Goal: Navigation & Orientation: Find specific page/section

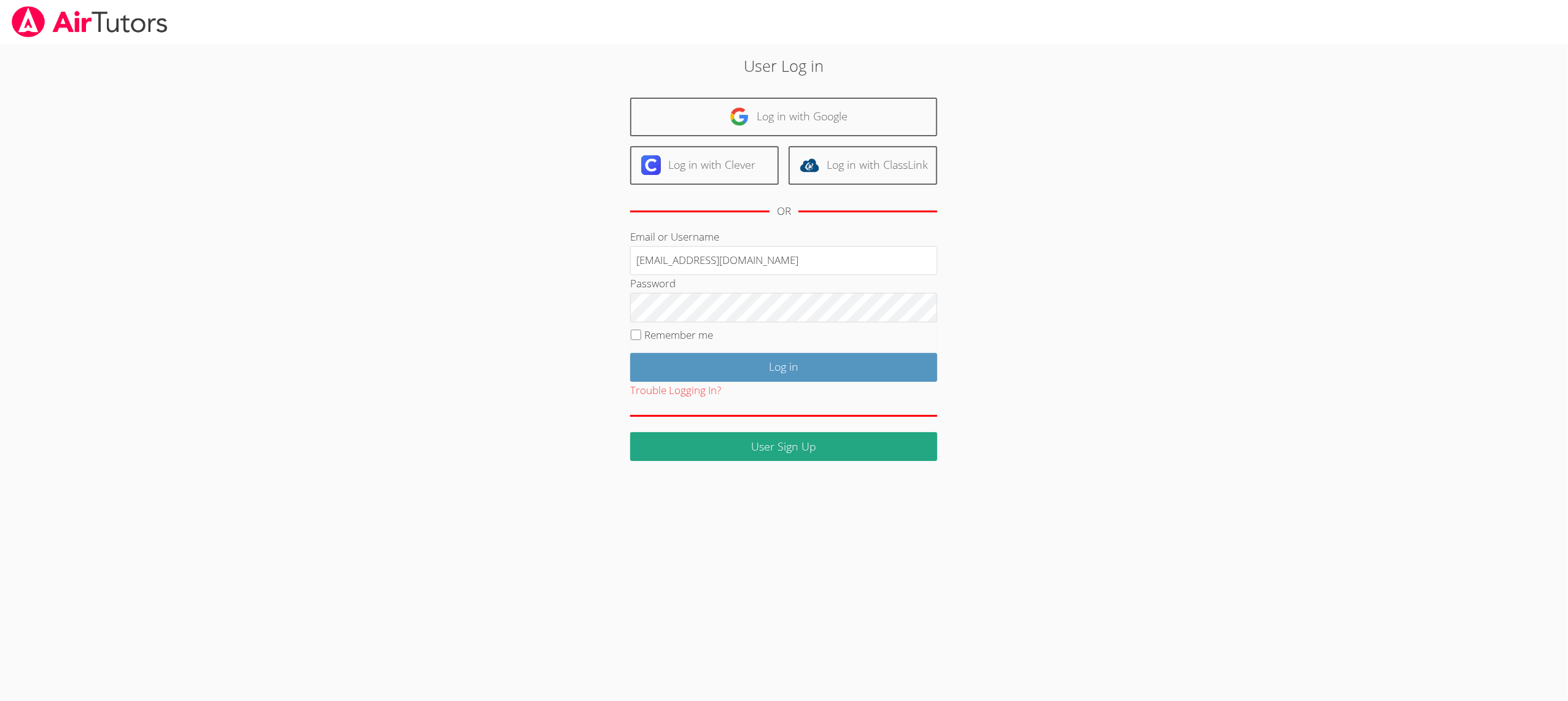
type input "amypovondra+cvuhsd@airtutors.org"
click at [641, 365] on input "Log in" at bounding box center [784, 367] width 307 height 29
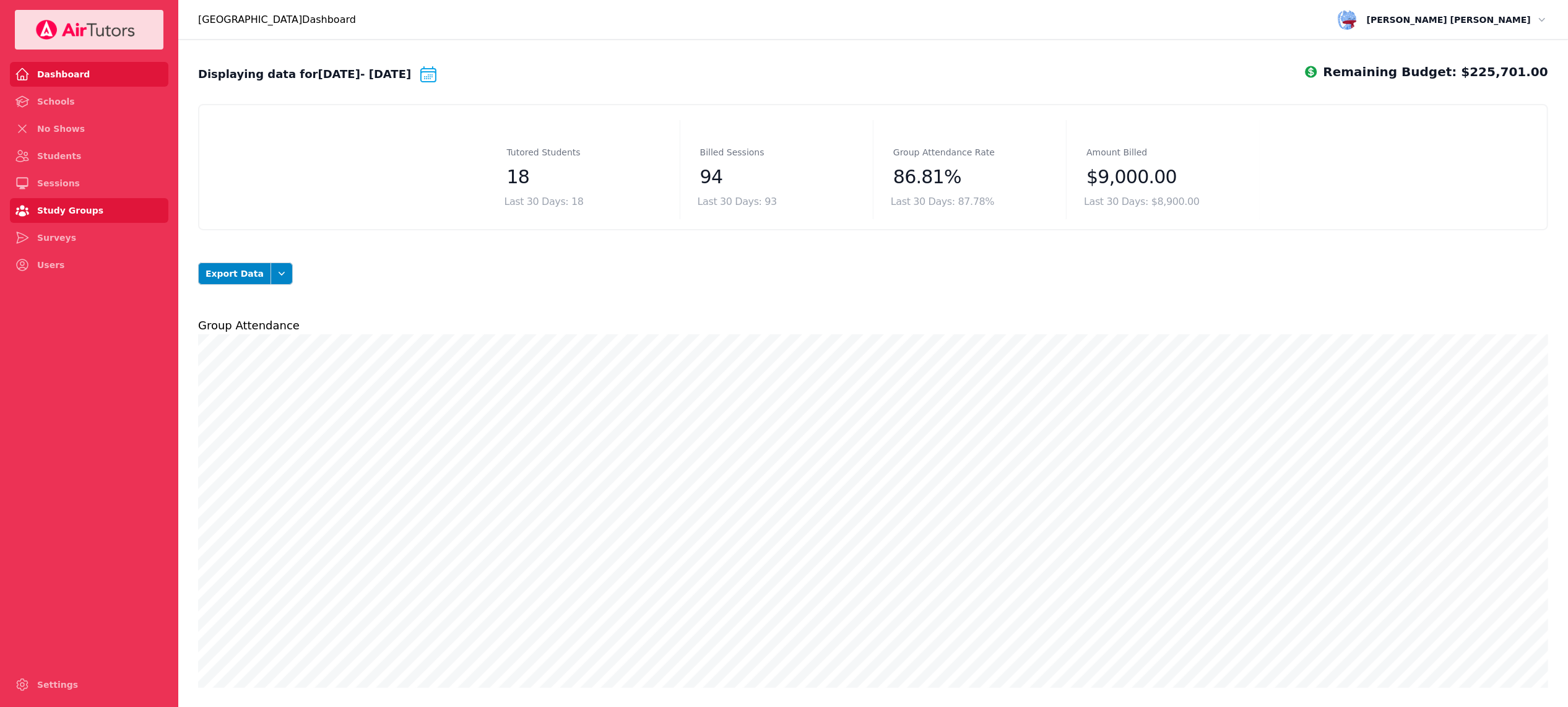
click at [66, 214] on link "Study Groups" at bounding box center [89, 210] width 159 height 25
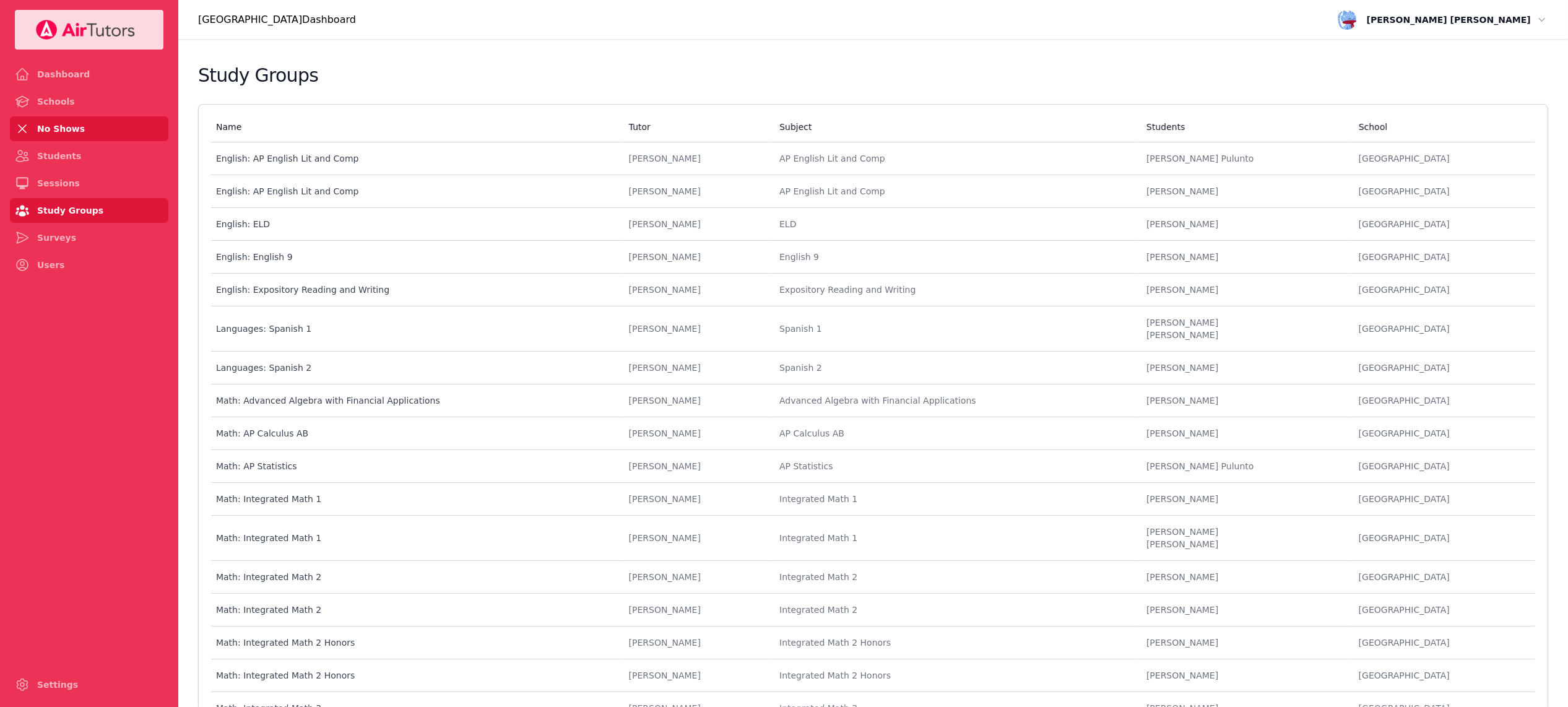
click at [50, 123] on link "No Shows" at bounding box center [89, 129] width 159 height 25
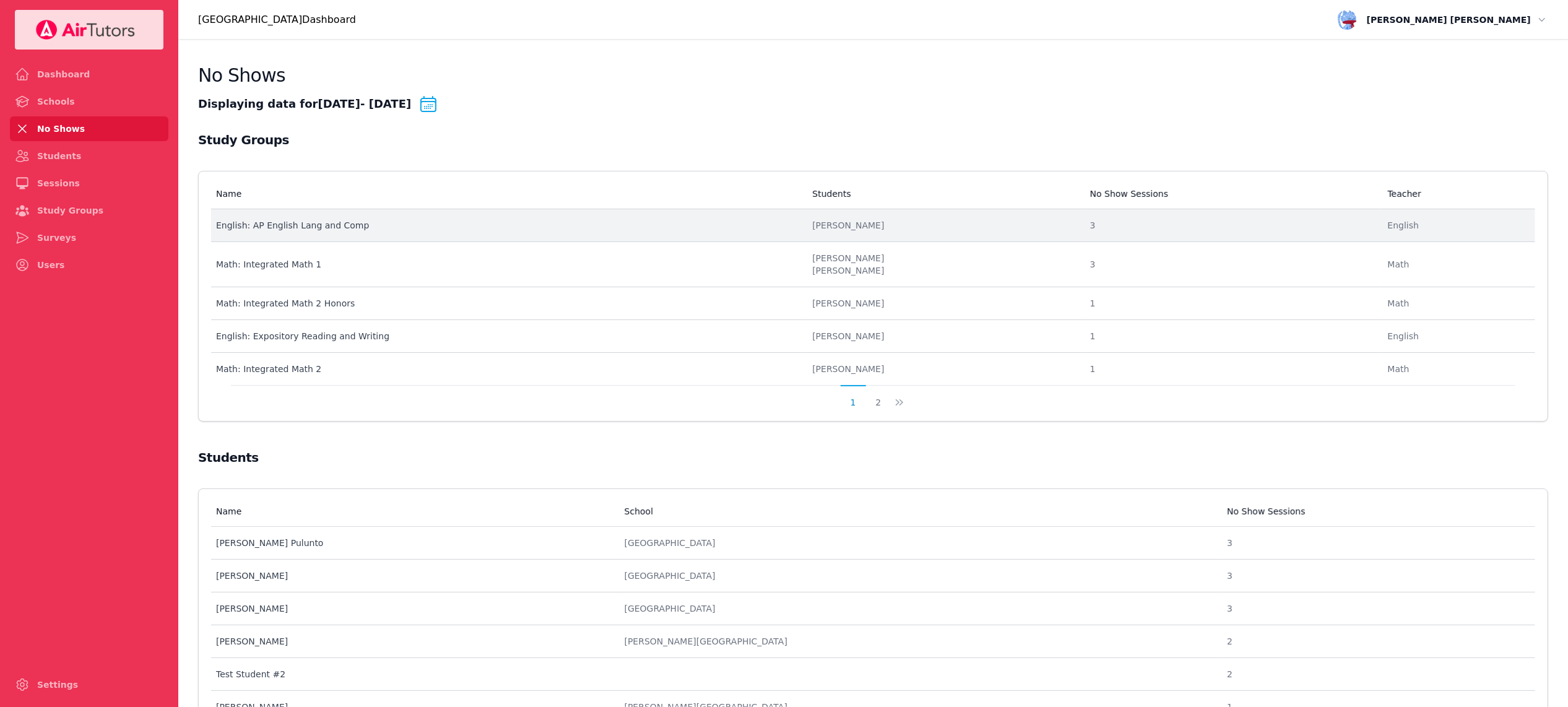
click at [491, 226] on div "English: AP English Lang and Comp" at bounding box center [507, 225] width 581 height 12
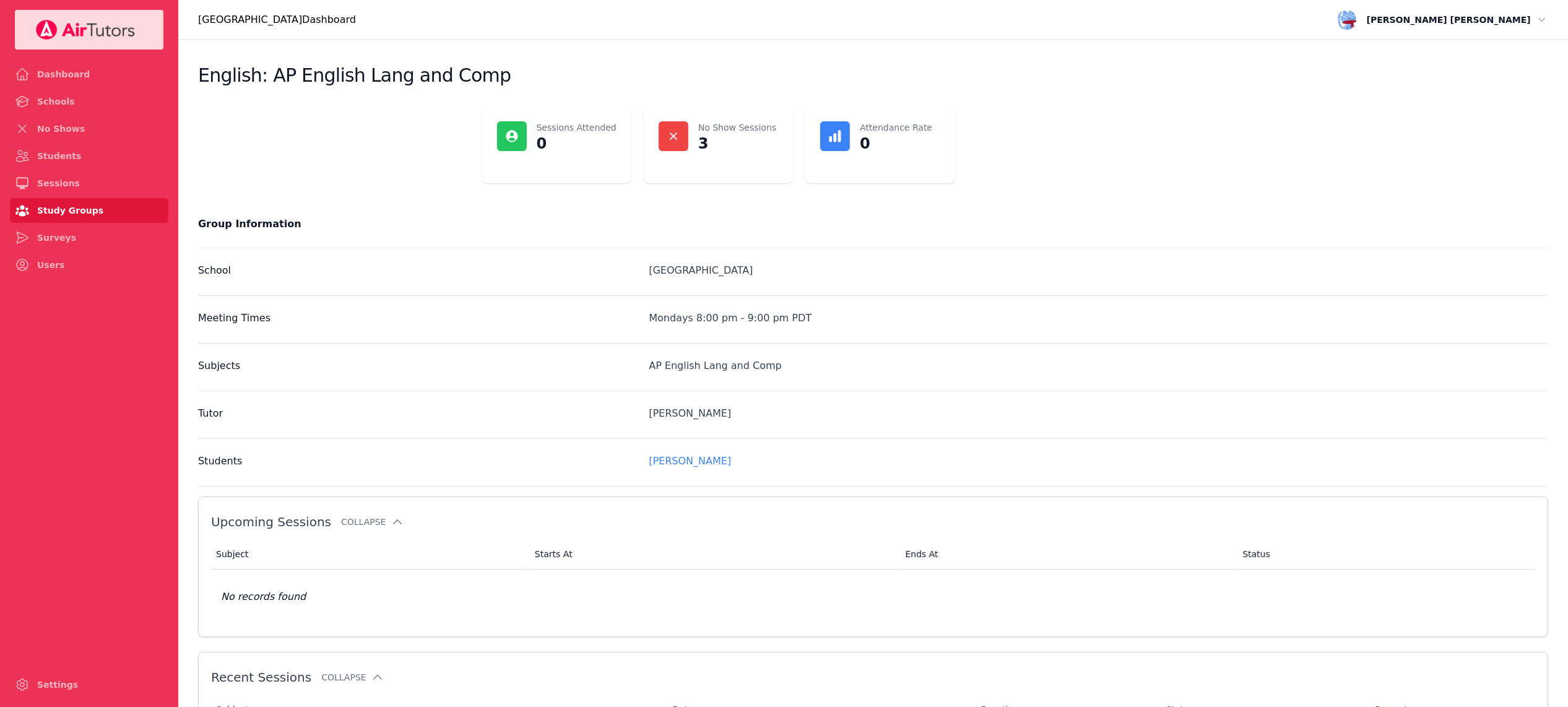
scroll to position [171, 0]
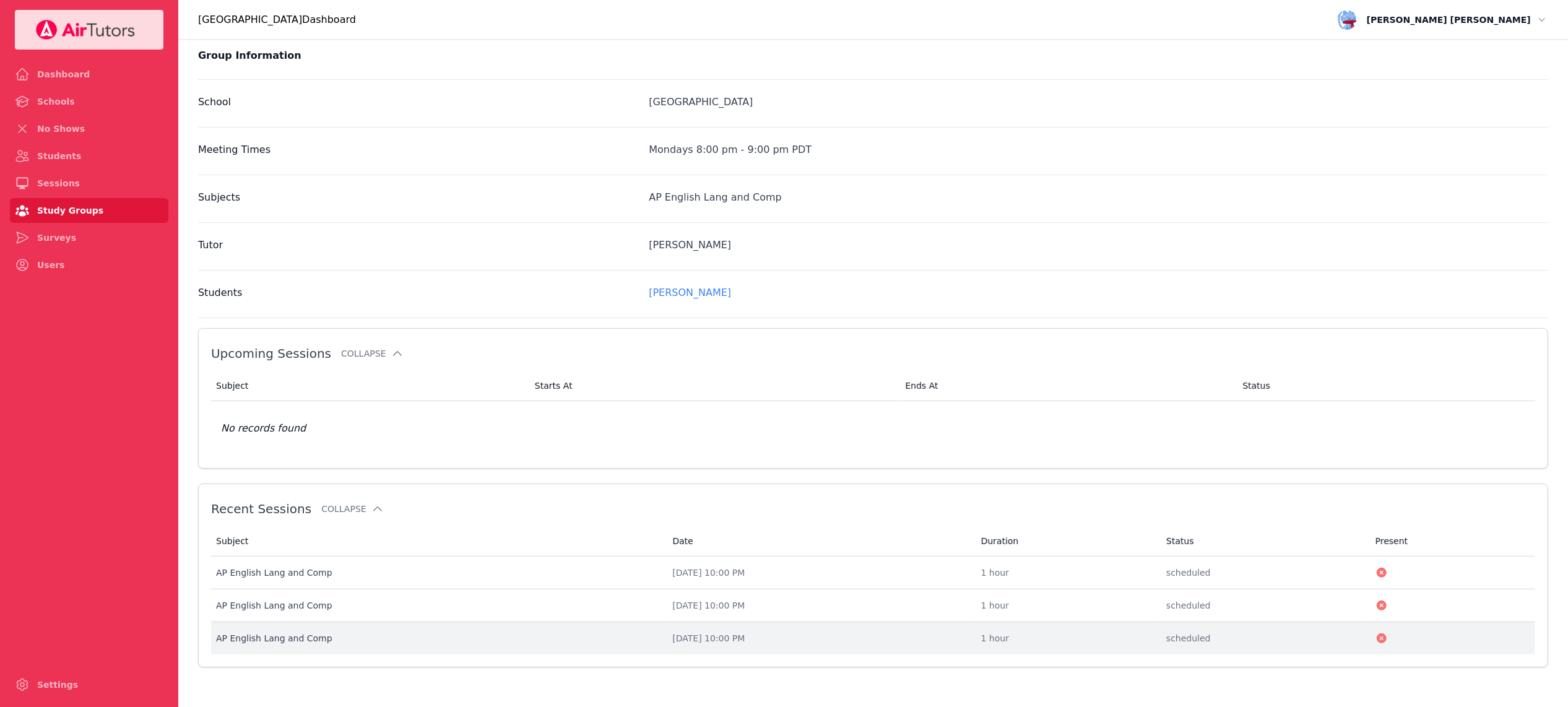
click at [522, 639] on div "AP English Lang and Comp" at bounding box center [437, 638] width 441 height 12
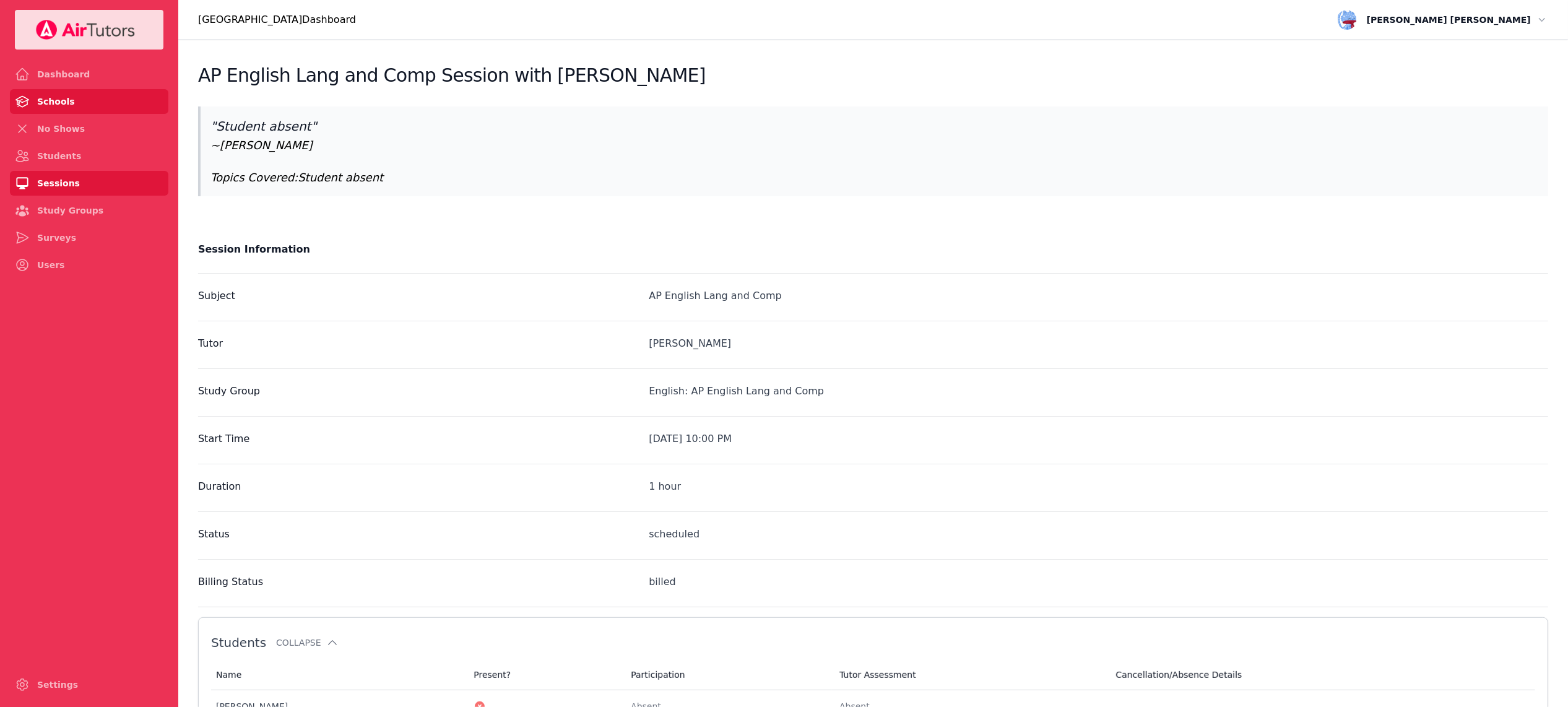
click at [79, 94] on link "Schools" at bounding box center [89, 101] width 159 height 25
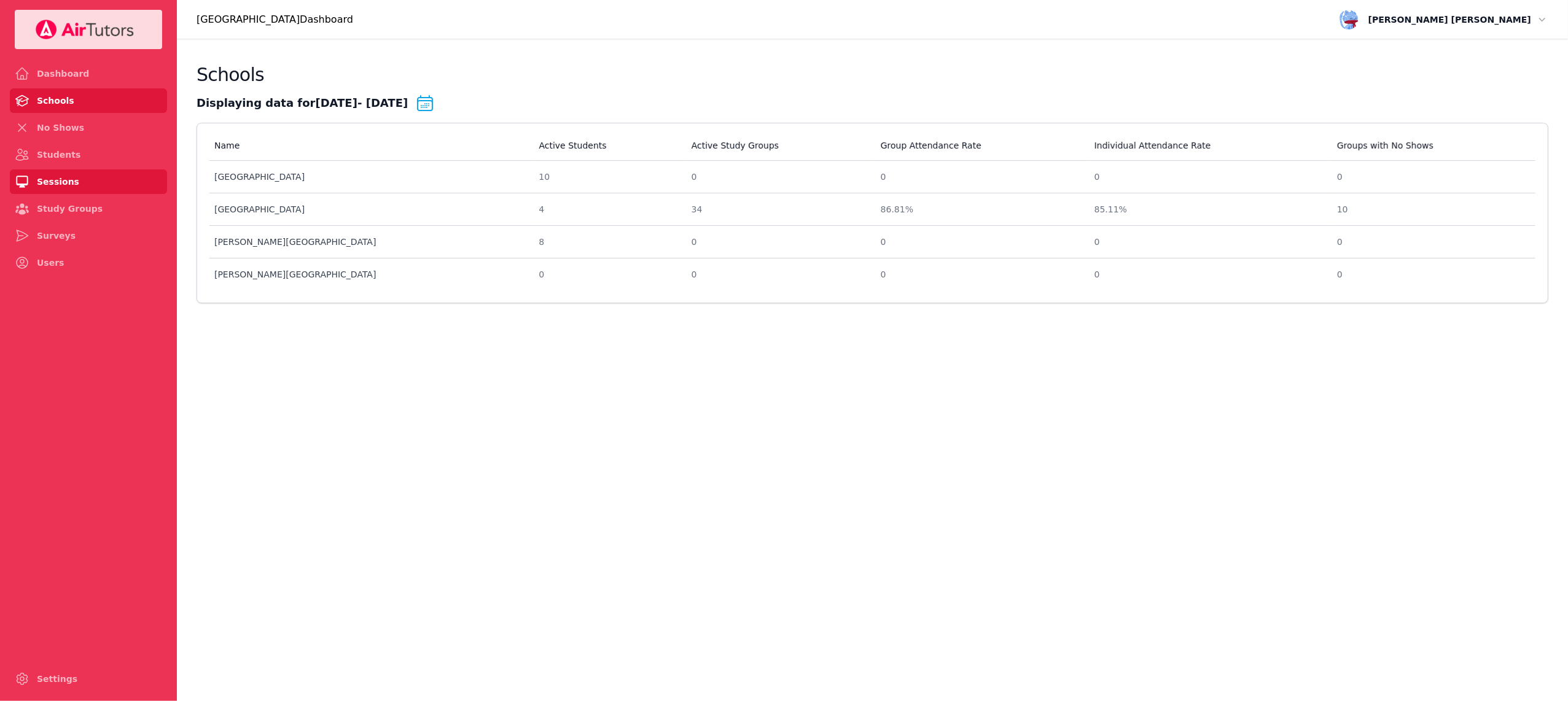
click at [48, 188] on link "Sessions" at bounding box center [88, 181] width 157 height 25
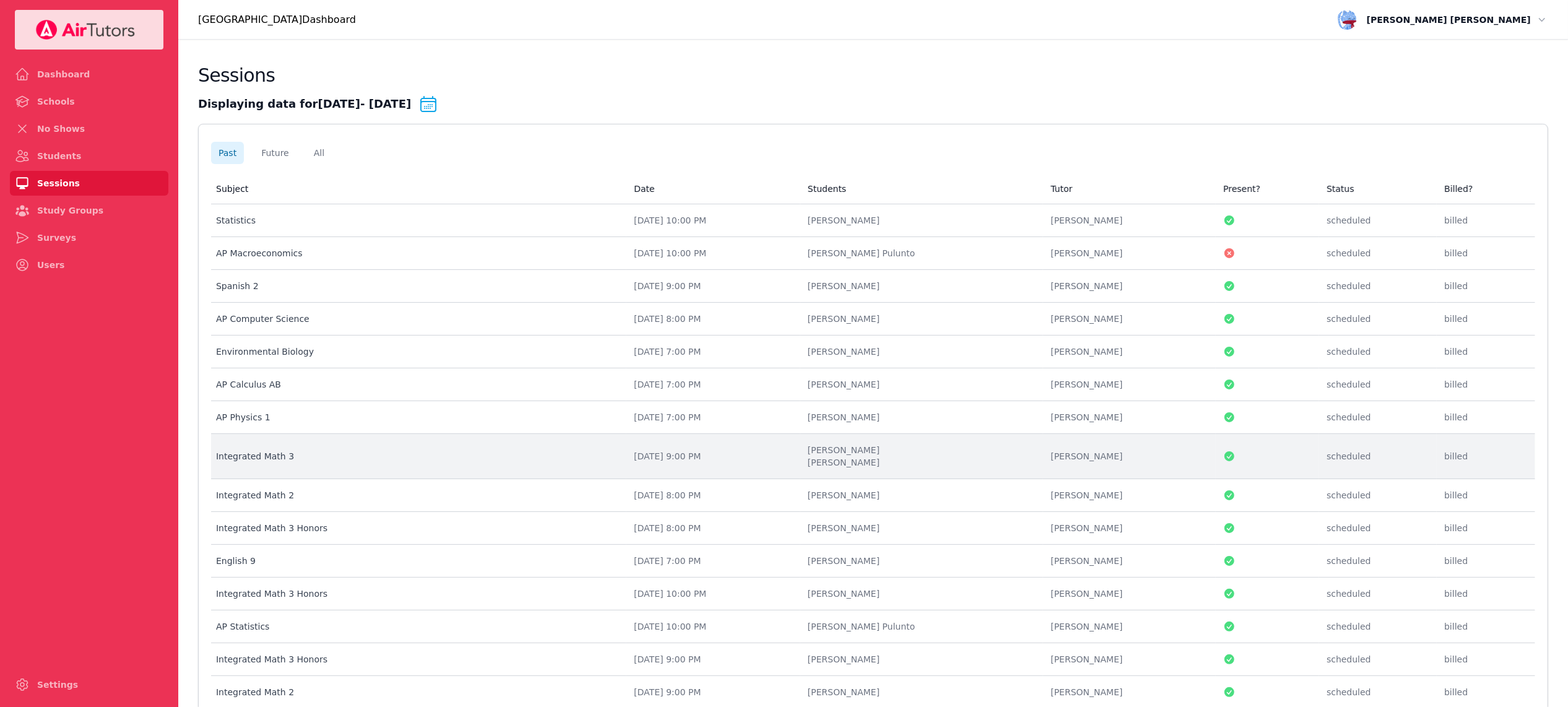
scroll to position [410, 0]
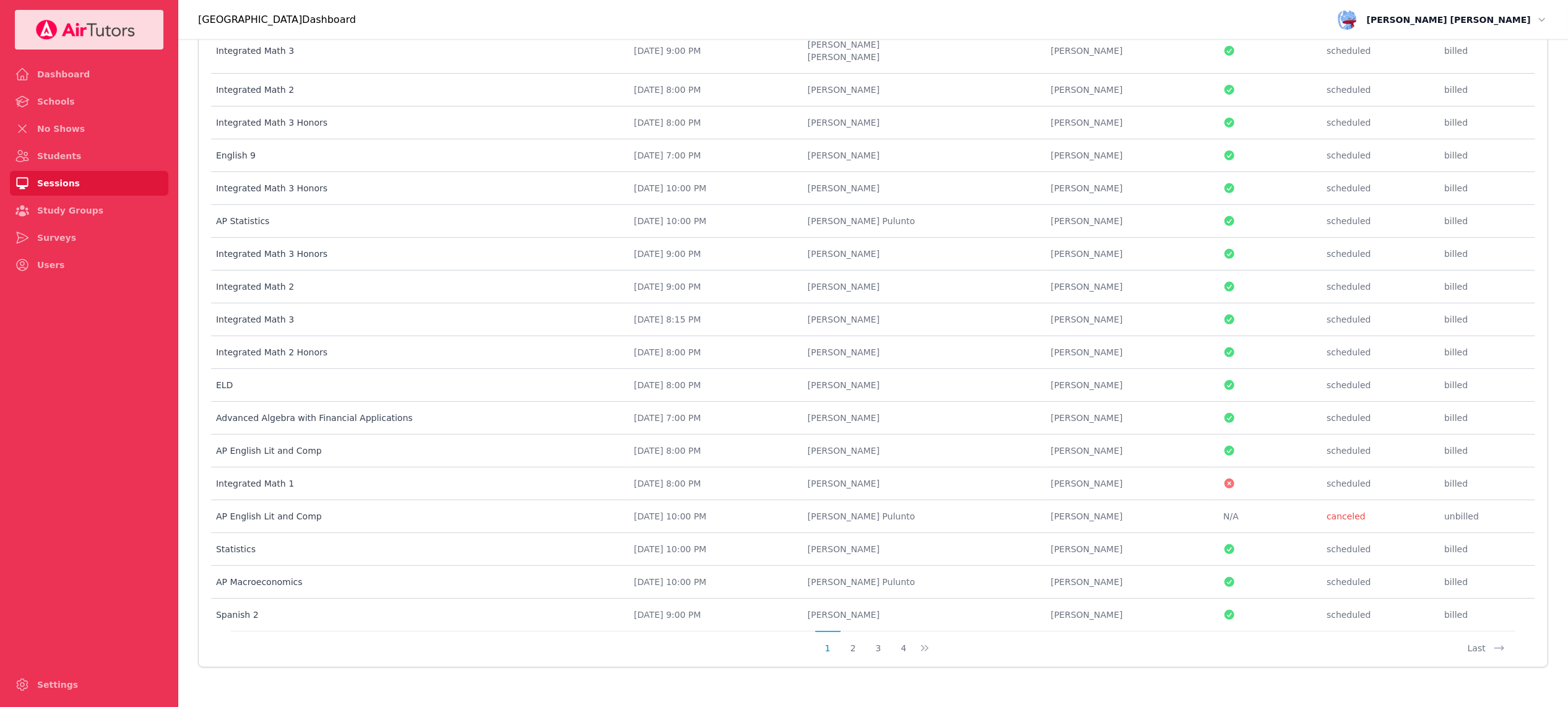
click at [1539, 19] on icon "button" at bounding box center [1542, 19] width 12 height 12
click at [1500, 70] on button "Logout" at bounding box center [1508, 71] width 79 height 20
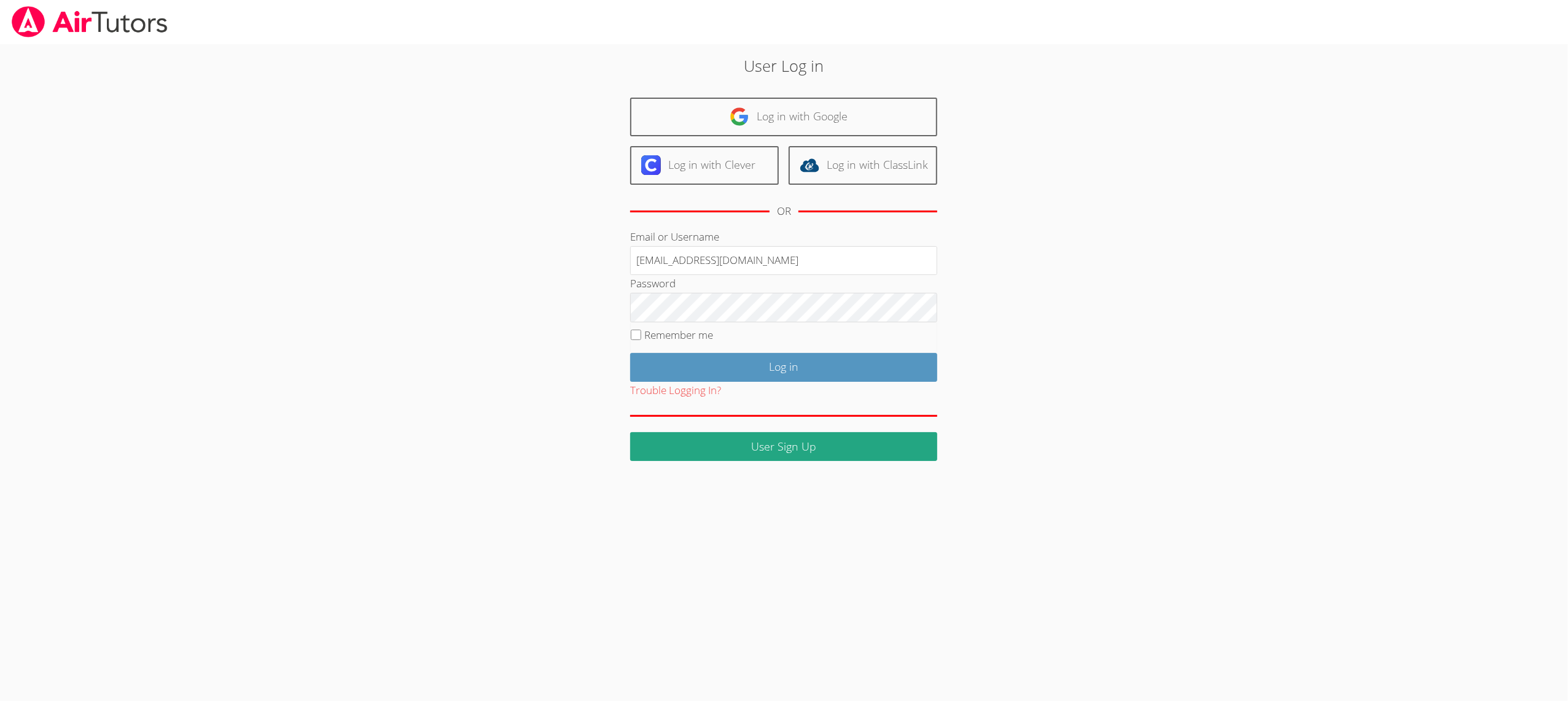
type input "[EMAIL_ADDRESS][DOMAIN_NAME]"
click at [665, 376] on input "Log in" at bounding box center [784, 367] width 307 height 29
